Goal: Task Accomplishment & Management: Manage account settings

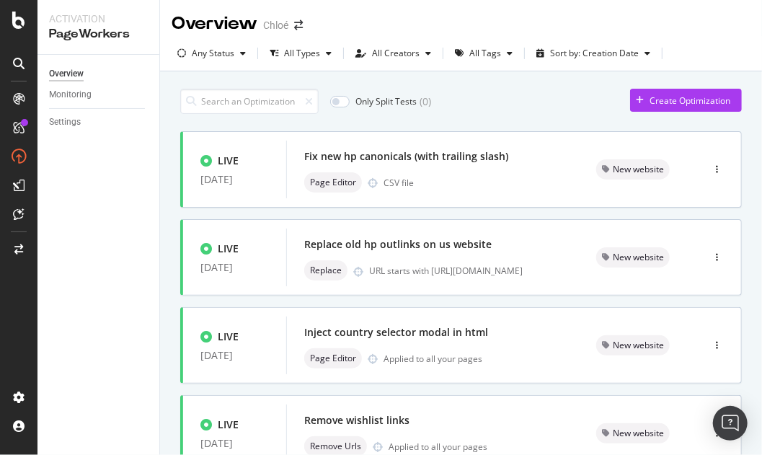
click at [130, 293] on div "Overview Monitoring Settings" at bounding box center [98, 255] width 122 height 400
click at [296, 53] on div "All Types" at bounding box center [302, 53] width 36 height 9
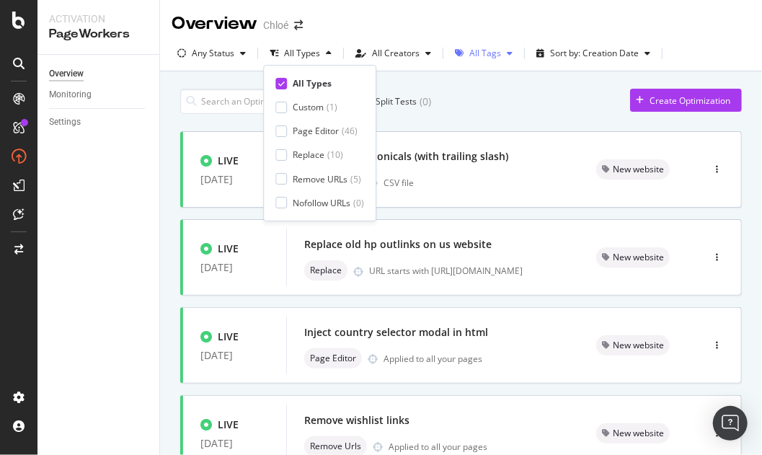
click at [464, 58] on div "All Tags" at bounding box center [483, 54] width 69 height 22
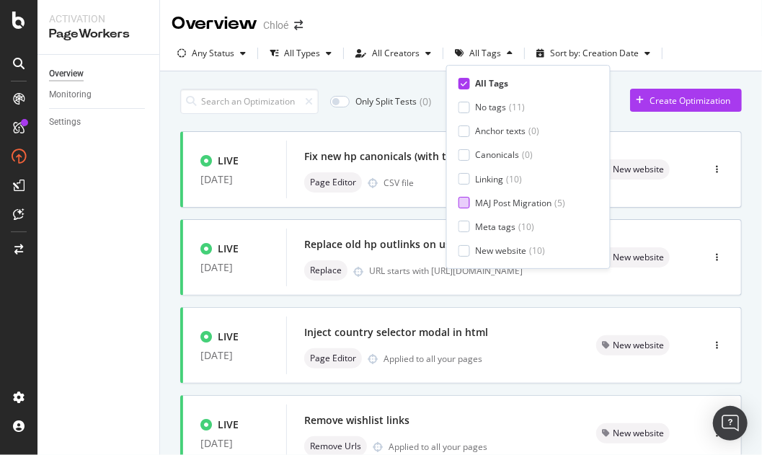
click at [501, 197] on div "MAJ Post Migration" at bounding box center [514, 203] width 76 height 12
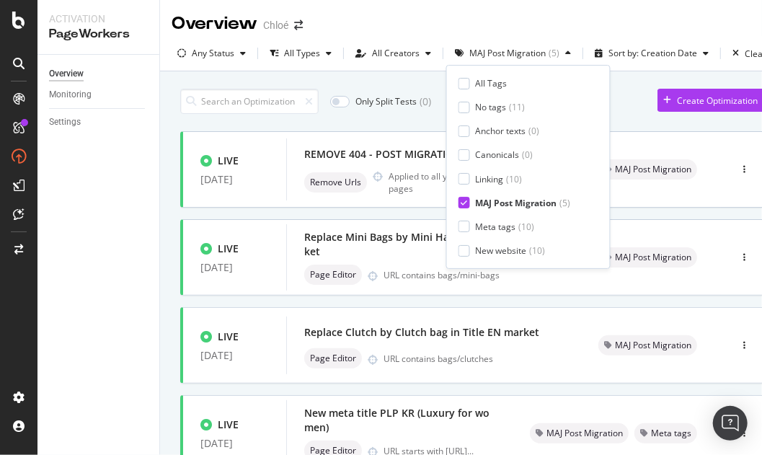
click at [402, 117] on div "Only Split Tests ( 0 ) Create Optimization LIVE [DATE] REMOVE 404 - POST MIGRAT…" at bounding box center [474, 341] width 589 height 520
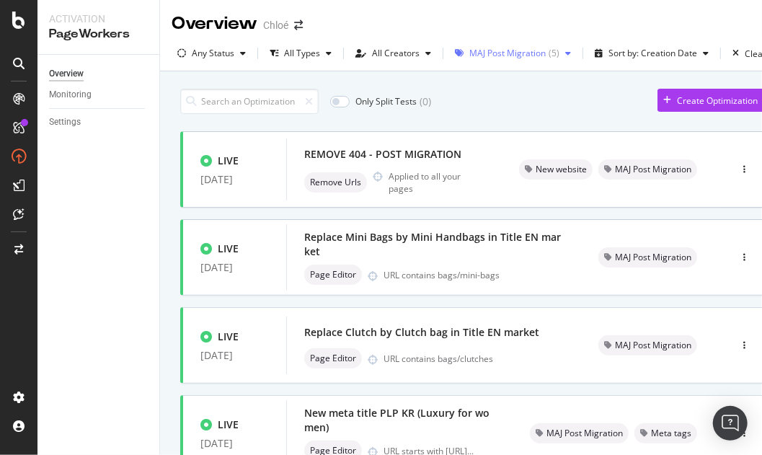
click at [487, 51] on div "MAJ Post Migration" at bounding box center [507, 53] width 76 height 9
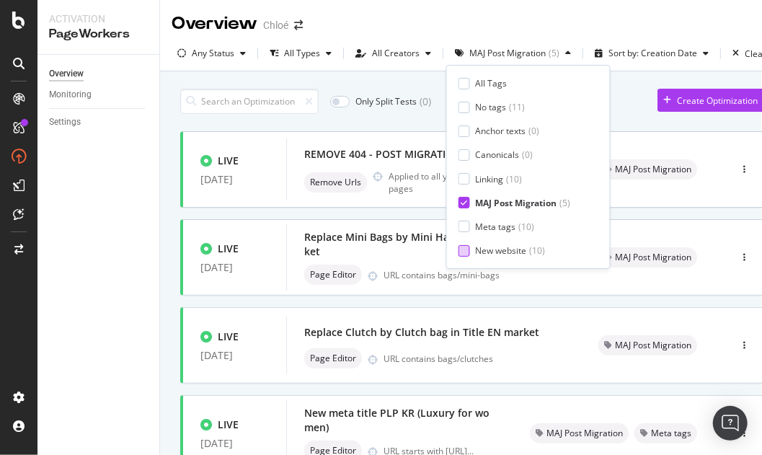
click at [496, 249] on div "New website" at bounding box center [501, 250] width 51 height 12
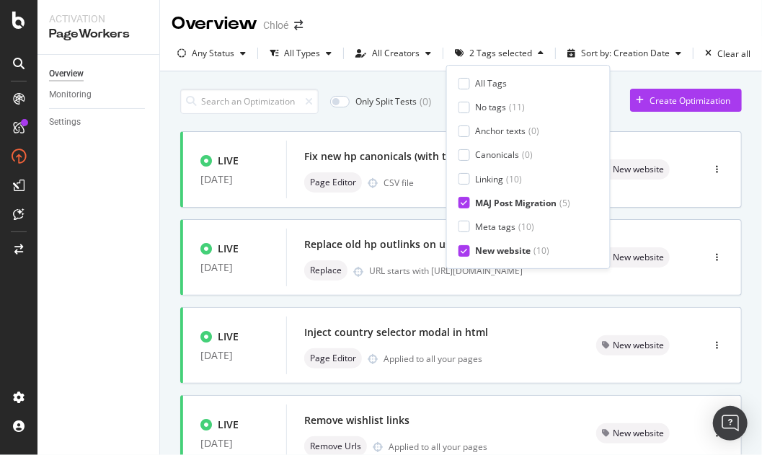
click at [491, 199] on div "MAJ Post Migration" at bounding box center [516, 203] width 81 height 12
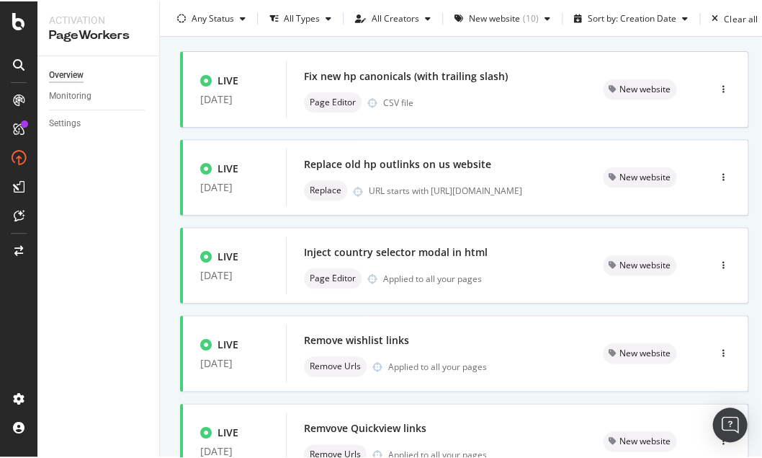
scroll to position [86, 0]
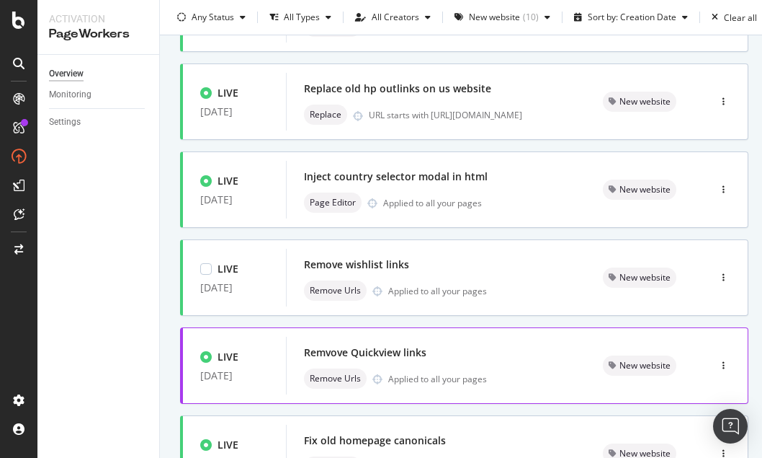
scroll to position [76, 0]
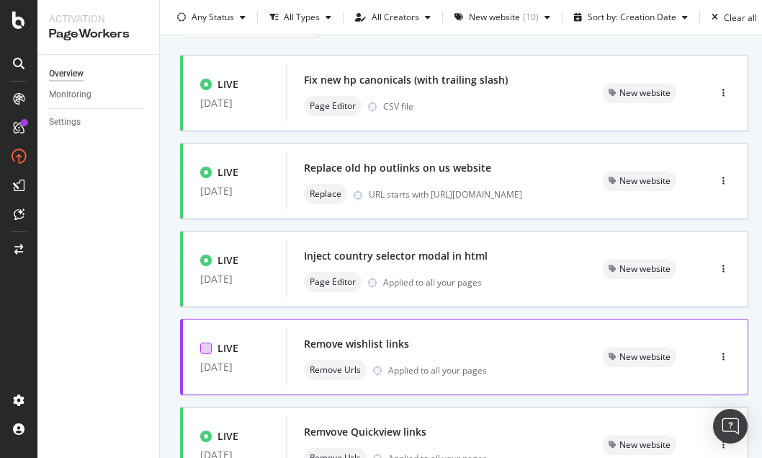
click at [205, 346] on div at bounding box center [206, 348] width 12 height 12
click at [205, 346] on icon at bounding box center [206, 347] width 6 height 7
click at [717, 353] on div "button" at bounding box center [724, 356] width 14 height 9
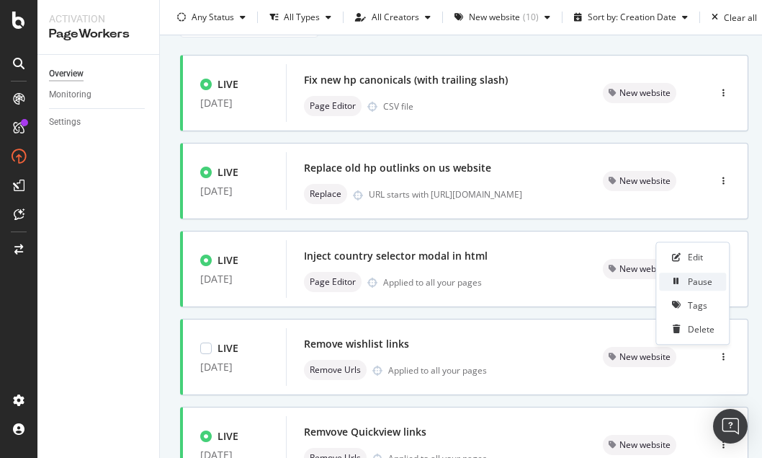
click at [701, 276] on div "Pause" at bounding box center [700, 281] width 25 height 12
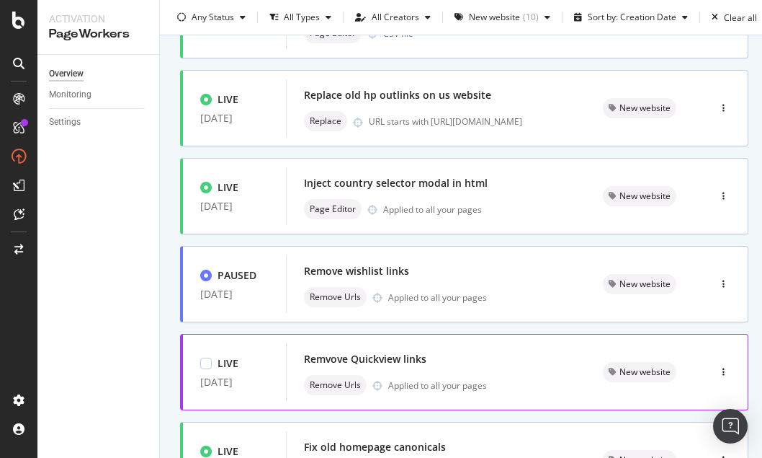
scroll to position [155, 0]
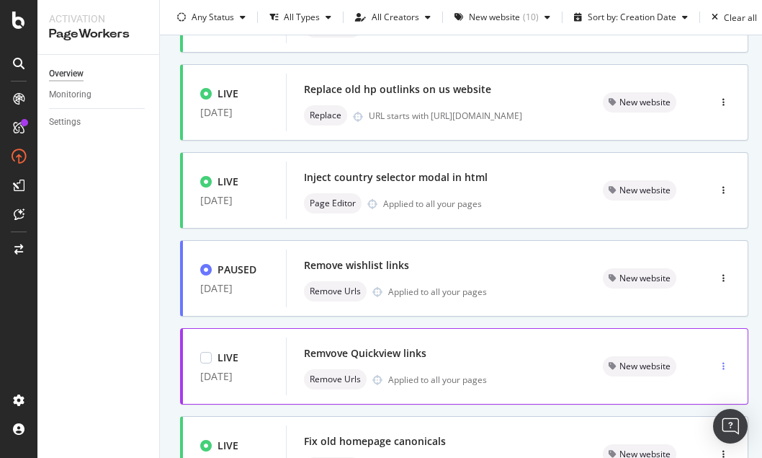
click at [717, 364] on div "button" at bounding box center [724, 366] width 14 height 9
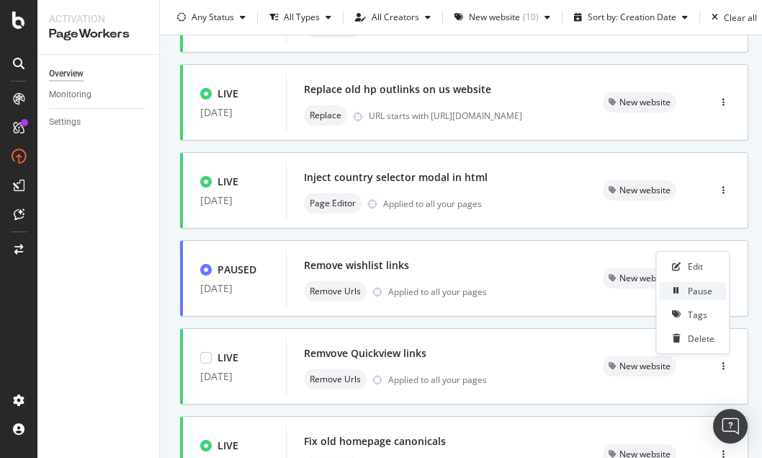
click at [696, 291] on div "Pause" at bounding box center [700, 291] width 25 height 12
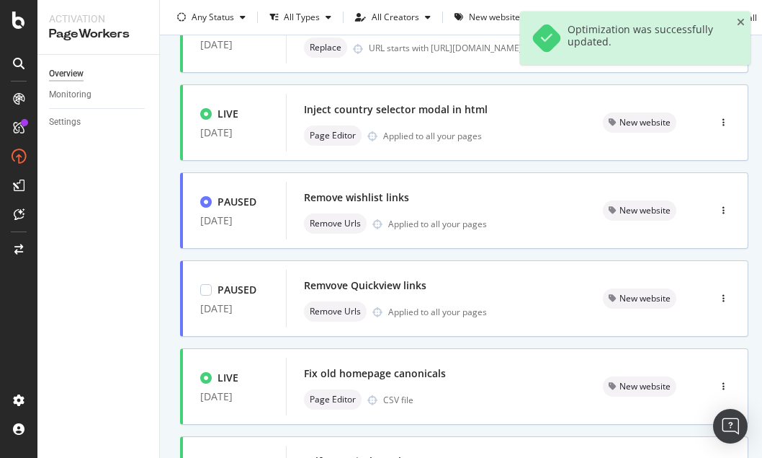
scroll to position [223, 0]
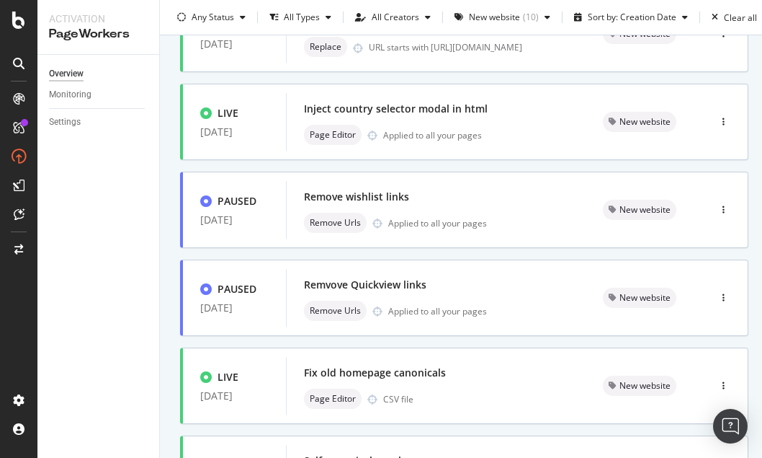
click at [757, 270] on div "Only Split Tests ( 0 ) Create Optimization LIVE [DATE] Fix new hp canonicals (w…" at bounding box center [464, 358] width 609 height 1020
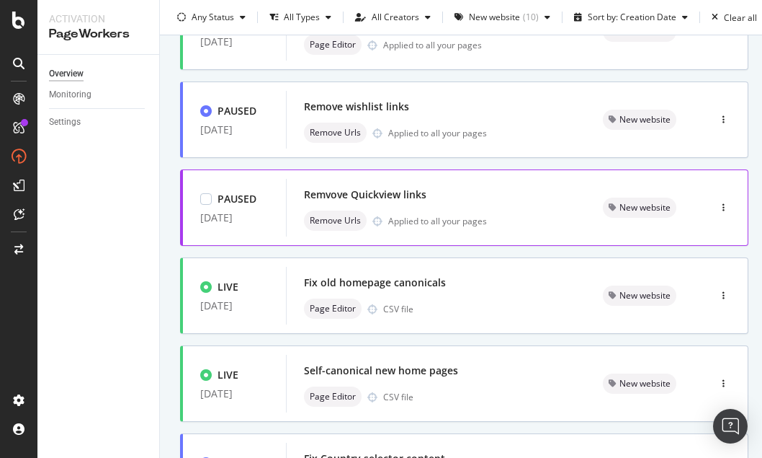
scroll to position [319, 0]
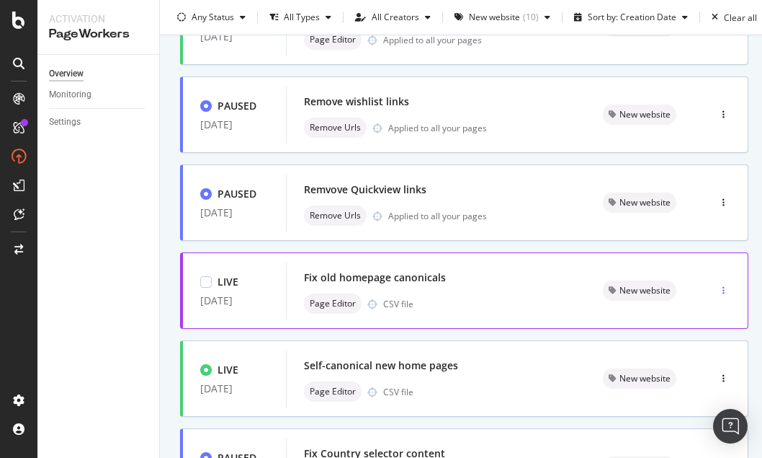
click at [717, 290] on div "button" at bounding box center [724, 290] width 14 height 9
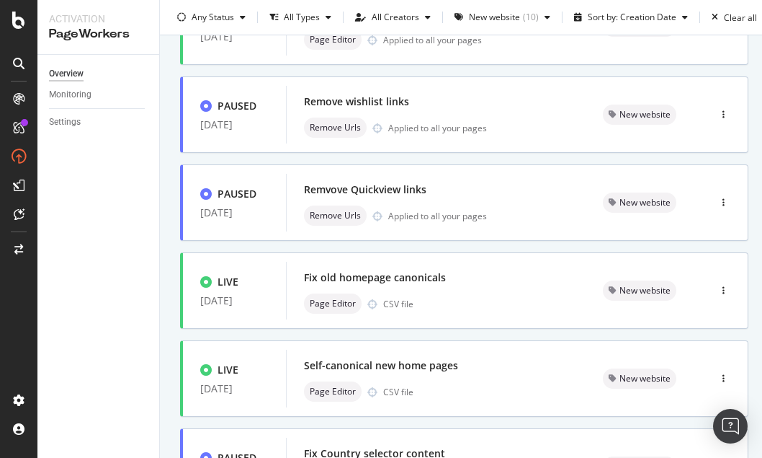
click at [552, 331] on div "LIVE [DATE] Fix new hp canonicals (with trailing slash) Page Editor CSV file Ne…" at bounding box center [464, 268] width 569 height 910
click at [656, 335] on div "LIVE [DATE] Fix new hp canonicals (with trailing slash) Page Editor CSV file Ne…" at bounding box center [464, 268] width 569 height 910
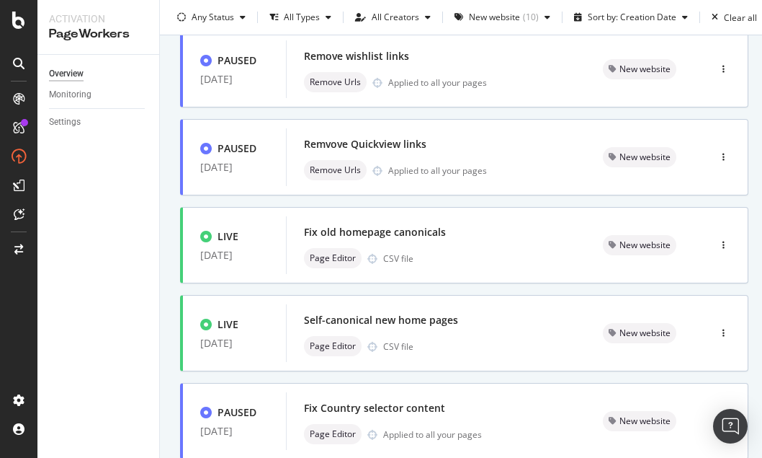
scroll to position [365, 0]
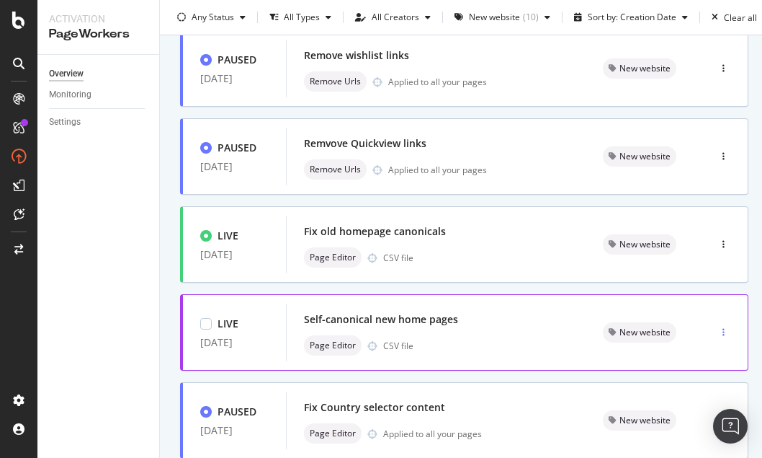
click at [717, 323] on div "button" at bounding box center [724, 332] width 14 height 22
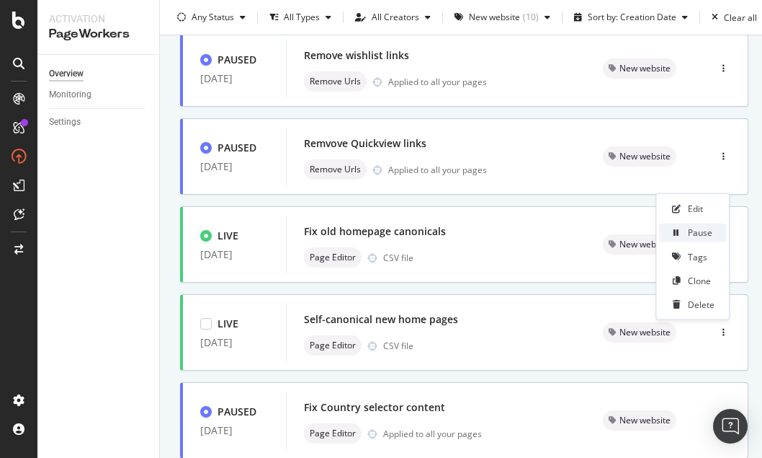
click at [704, 227] on div "Pause" at bounding box center [700, 232] width 25 height 12
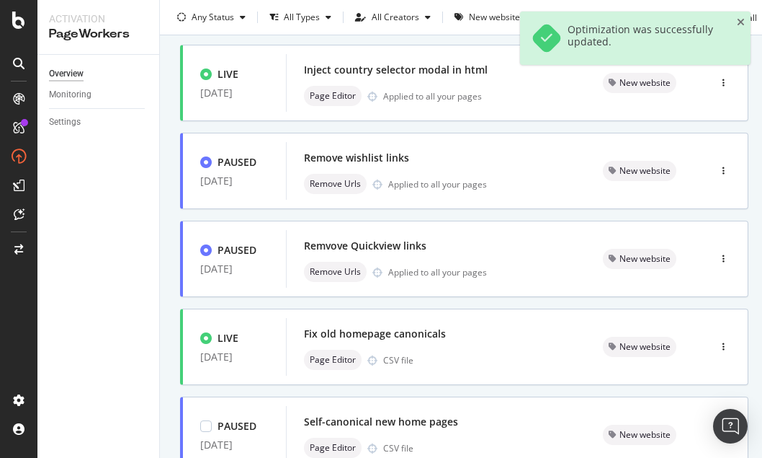
scroll to position [320, 0]
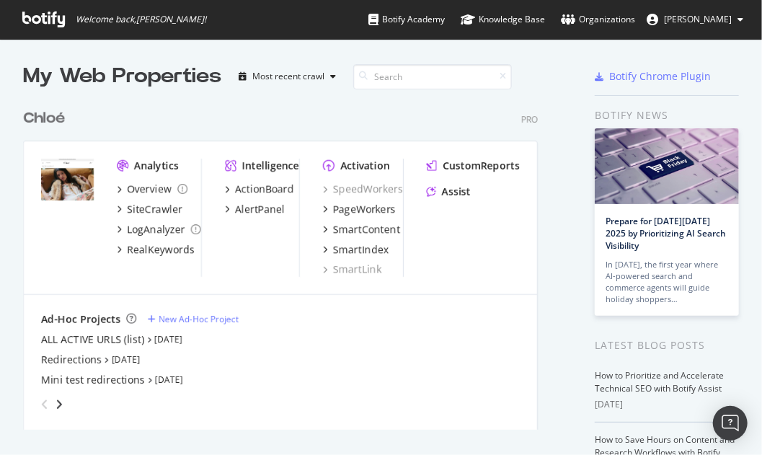
scroll to position [327, 515]
click at [141, 110] on div "Chloé Pro" at bounding box center [280, 118] width 515 height 21
click at [162, 141] on div "Analytics Overview SiteCrawler LogAnalyzer RealKeywords Intelligence ActionBoar…" at bounding box center [280, 287] width 515 height 293
